Goal: Find specific page/section: Find specific page/section

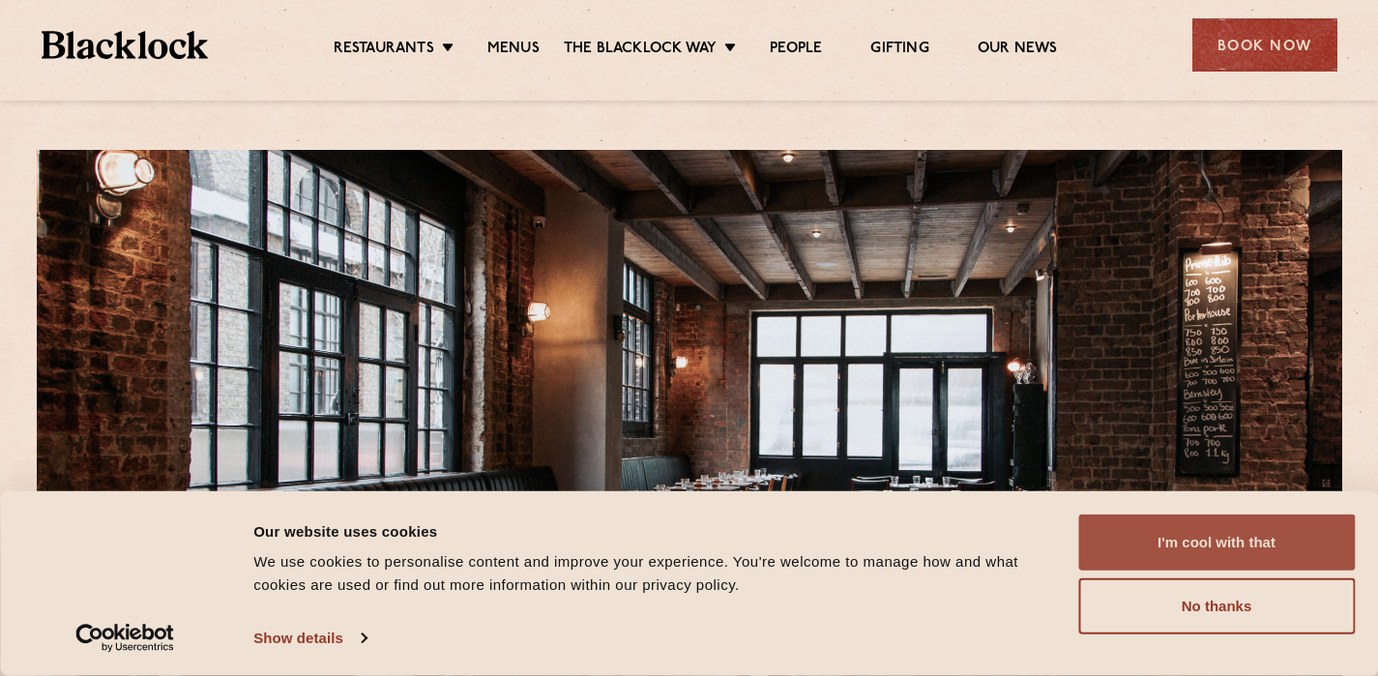
click at [1269, 561] on button "I'm cool with that" at bounding box center [1216, 542] width 277 height 56
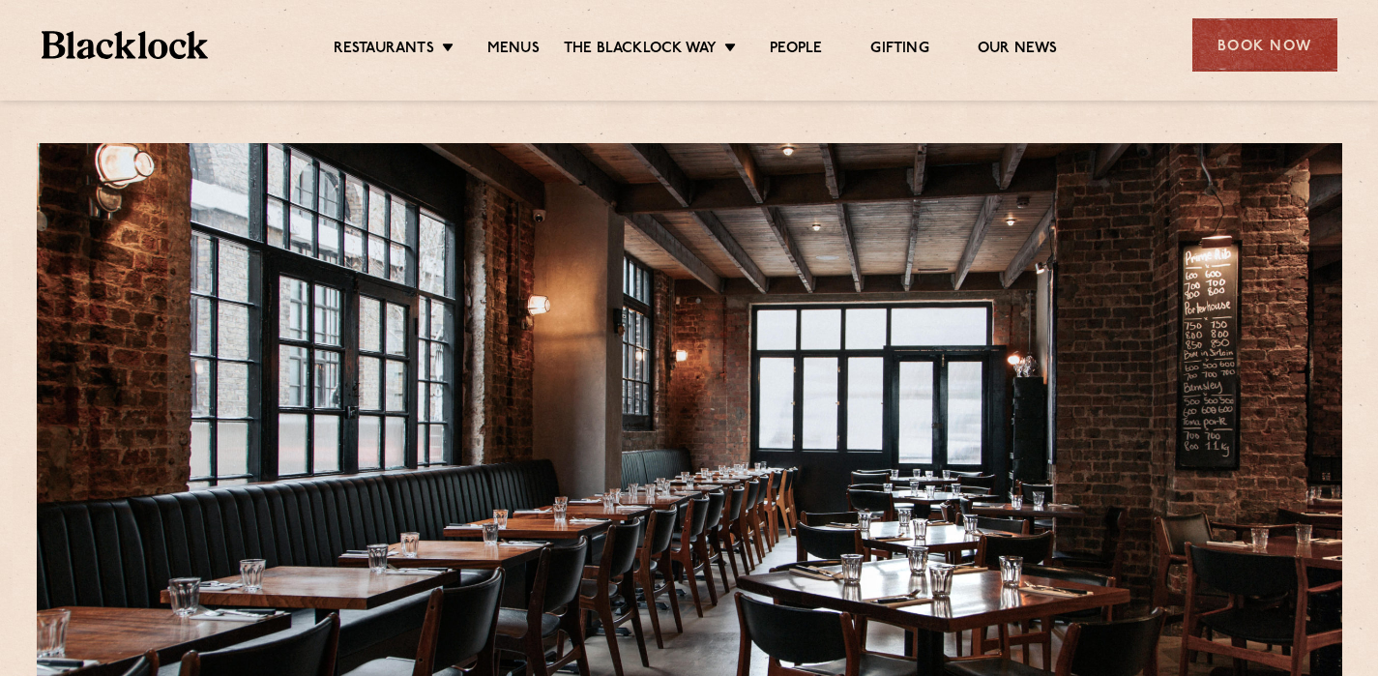
scroll to position [8, 0]
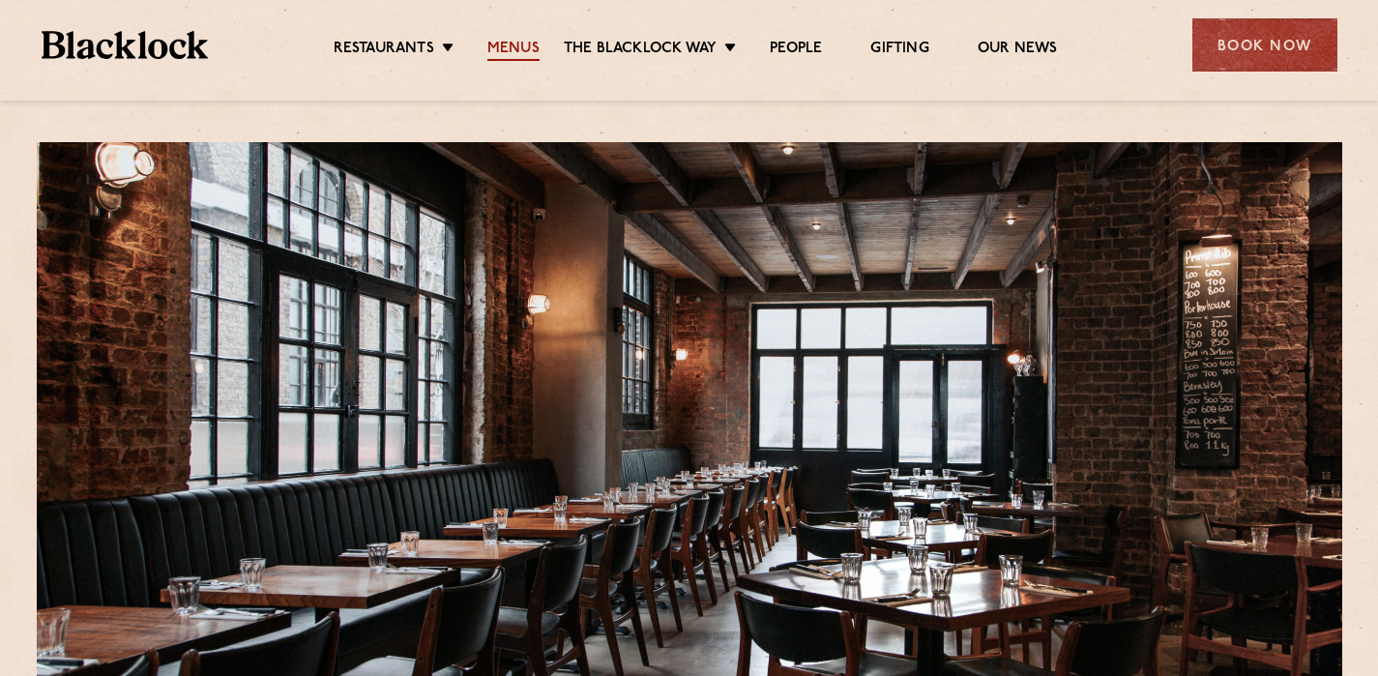
click at [536, 60] on link "Menus" at bounding box center [513, 50] width 52 height 21
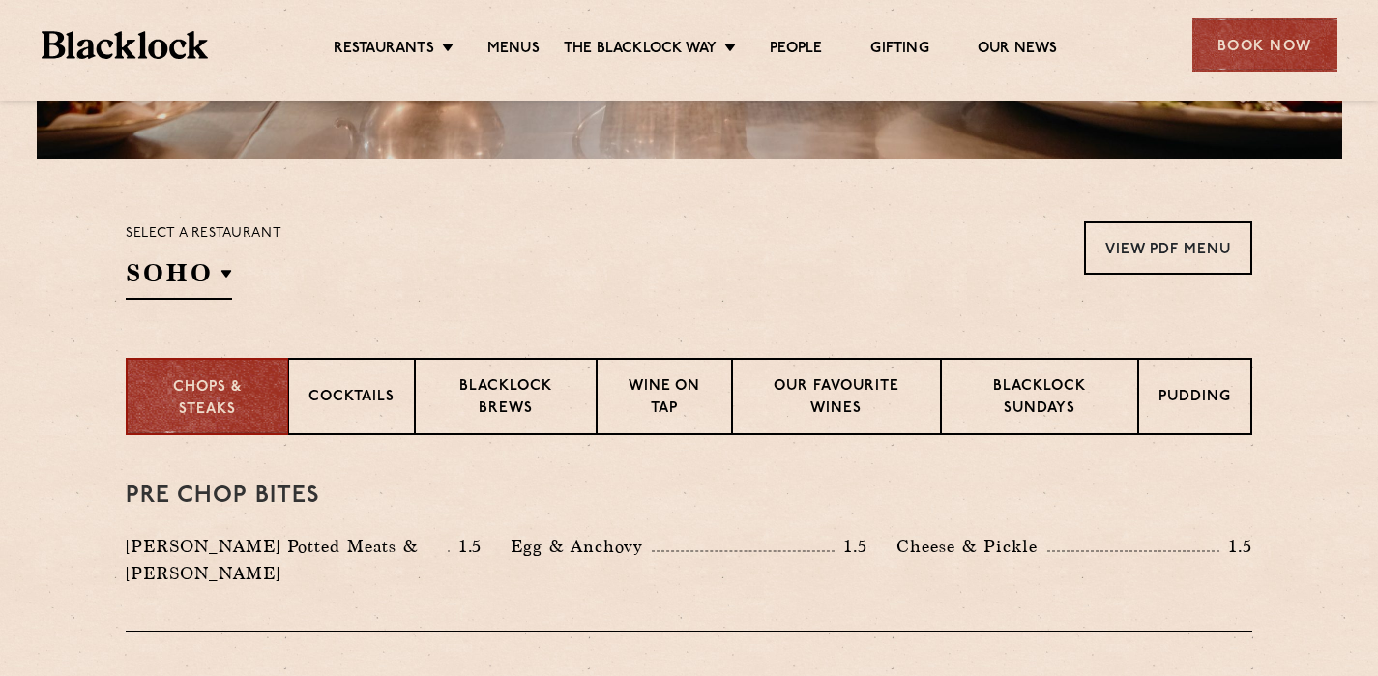
scroll to position [542, 0]
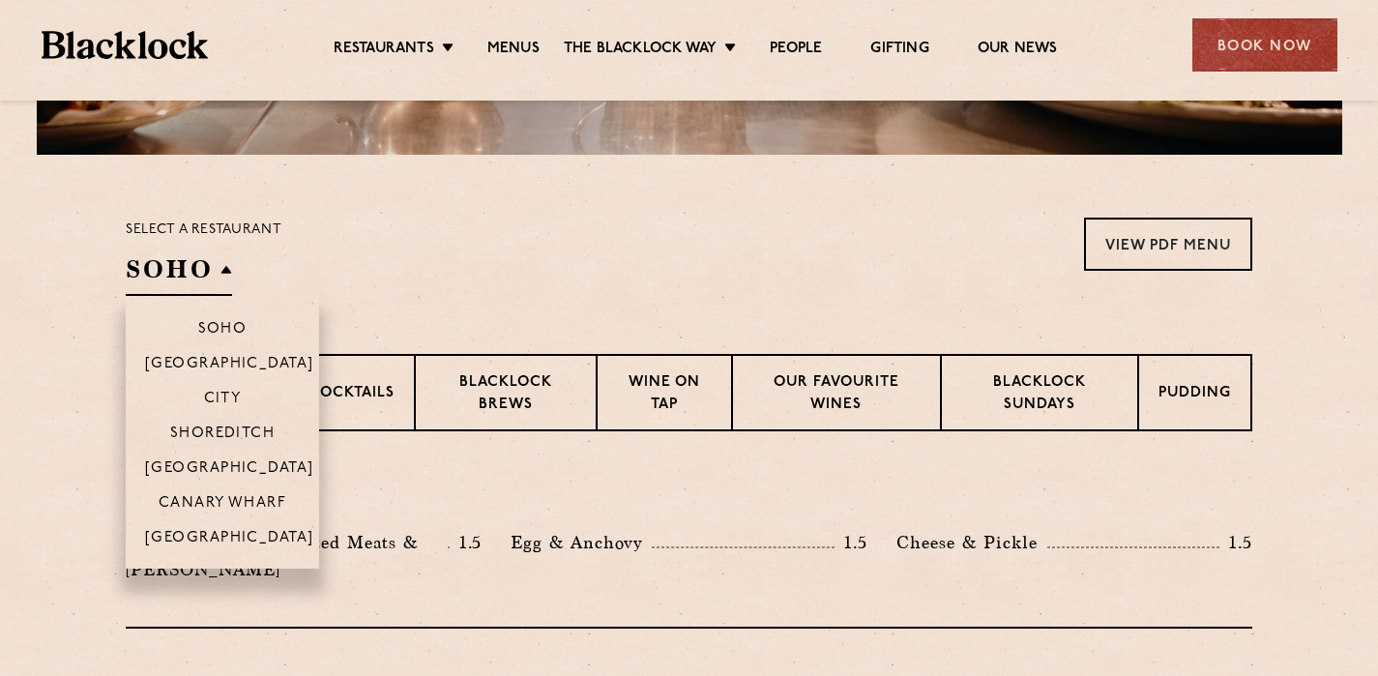
click at [212, 273] on h2 "SOHO" at bounding box center [179, 274] width 106 height 44
click at [240, 427] on p "Shoreditch" at bounding box center [222, 435] width 105 height 19
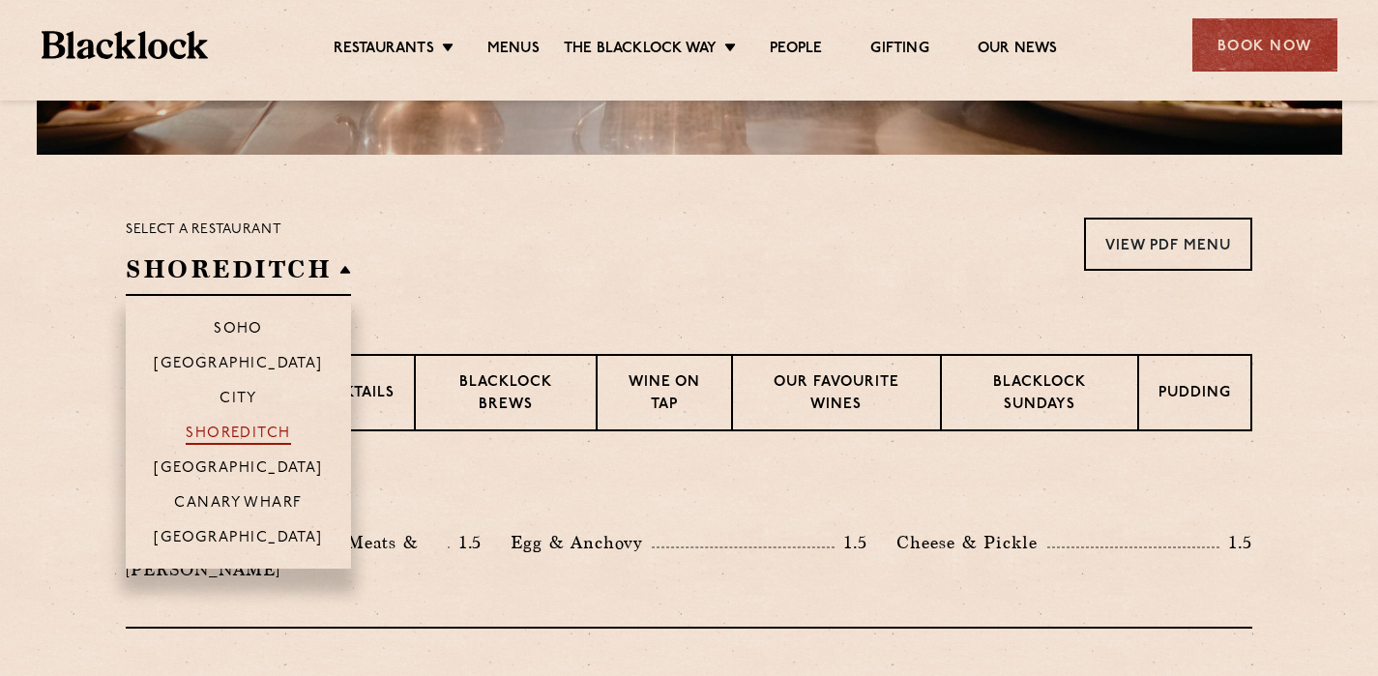
click at [273, 430] on p "Shoreditch" at bounding box center [238, 435] width 105 height 19
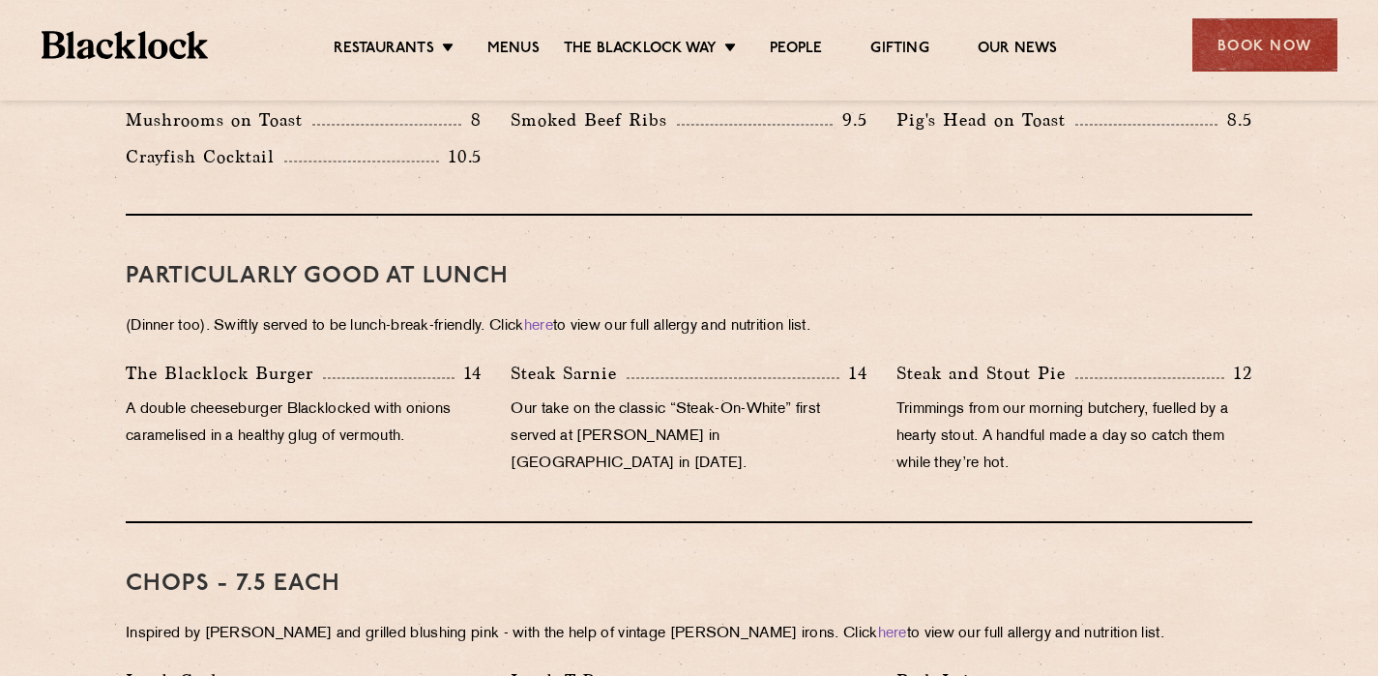
scroll to position [845, 0]
